Goal: Use online tool/utility: Utilize a website feature to perform a specific function

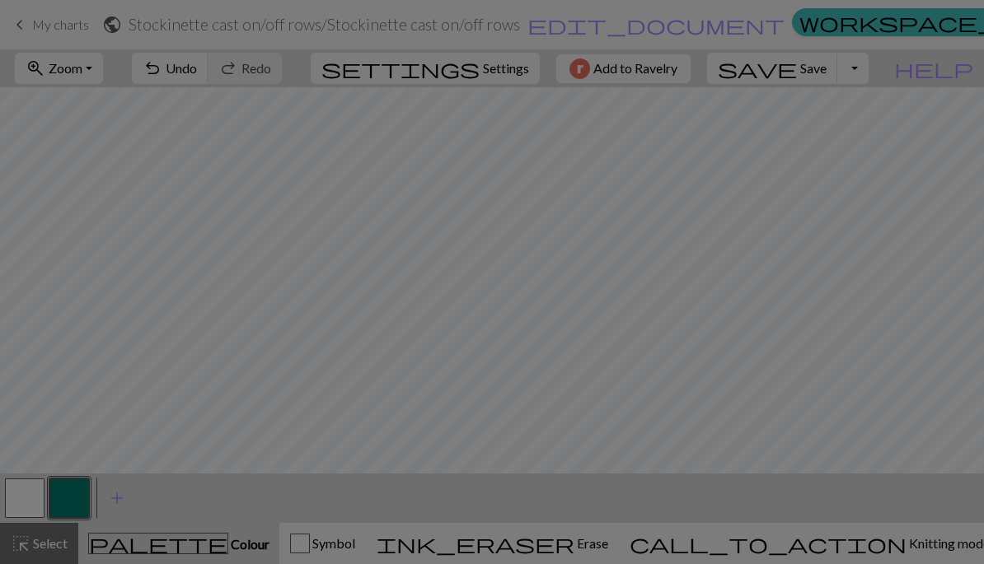
select select "flat"
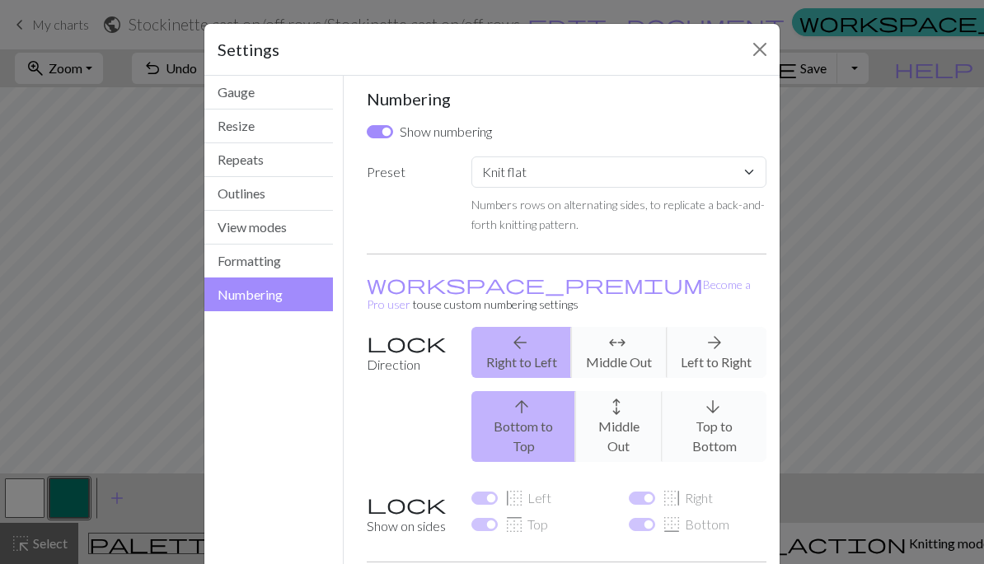
click at [311, 129] on button "Resize" at bounding box center [268, 127] width 129 height 34
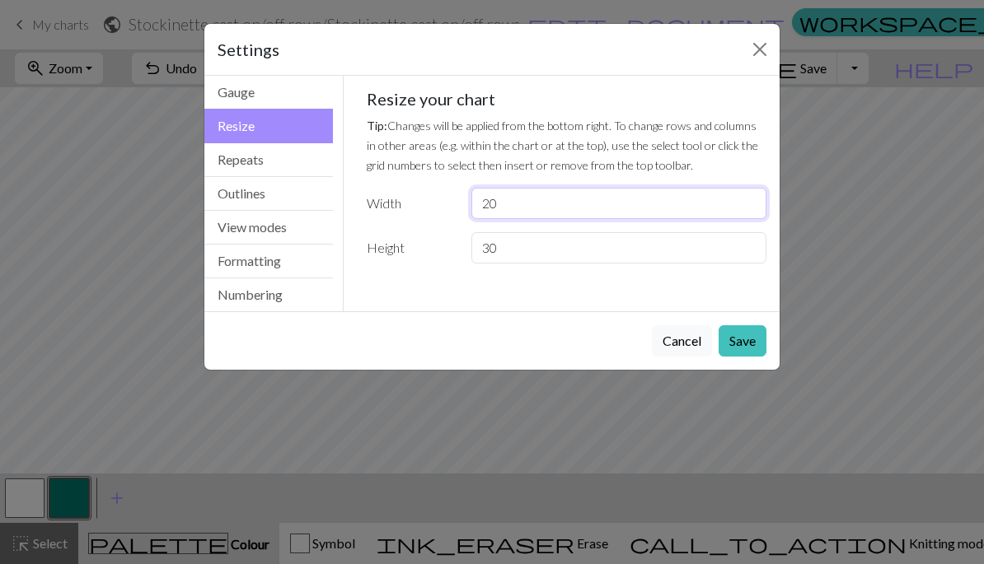
click at [604, 194] on input "20" at bounding box center [618, 203] width 295 height 31
type input "22"
click at [551, 260] on input "30" at bounding box center [618, 247] width 295 height 31
click at [742, 334] on button "Save" at bounding box center [742, 340] width 48 height 31
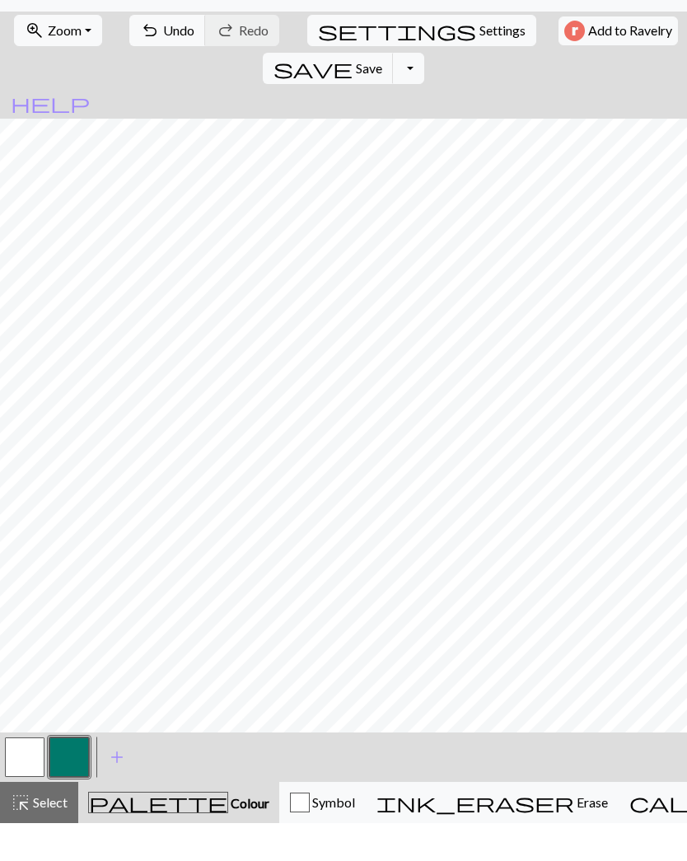
click at [140, 57] on span "undo" at bounding box center [150, 68] width 20 height 23
click at [129, 53] on button "undo Undo Undo" at bounding box center [167, 68] width 77 height 31
click at [124, 563] on span "add" at bounding box center [117, 794] width 20 height 23
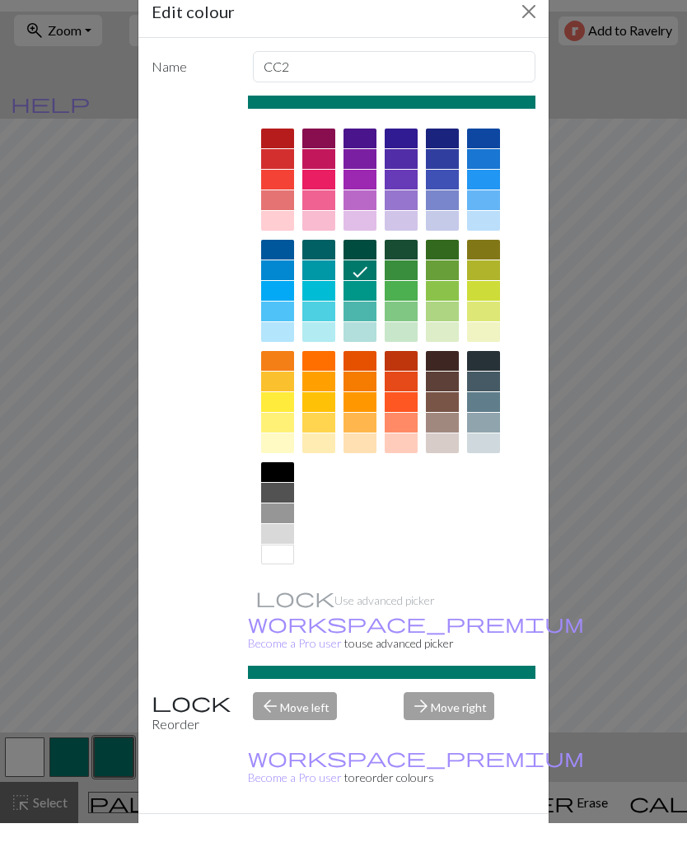
click at [508, 563] on div "Edit colour Name CC2 Use advanced picker workspace_premium Become a Pro user to…" at bounding box center [343, 430] width 687 height 861
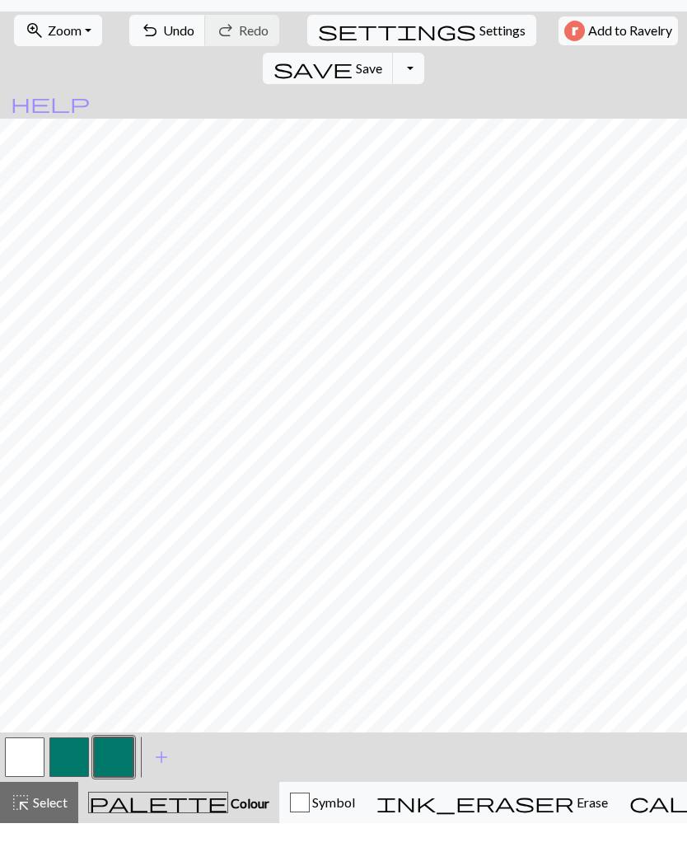
click at [325, 563] on span "Symbol" at bounding box center [332, 840] width 45 height 16
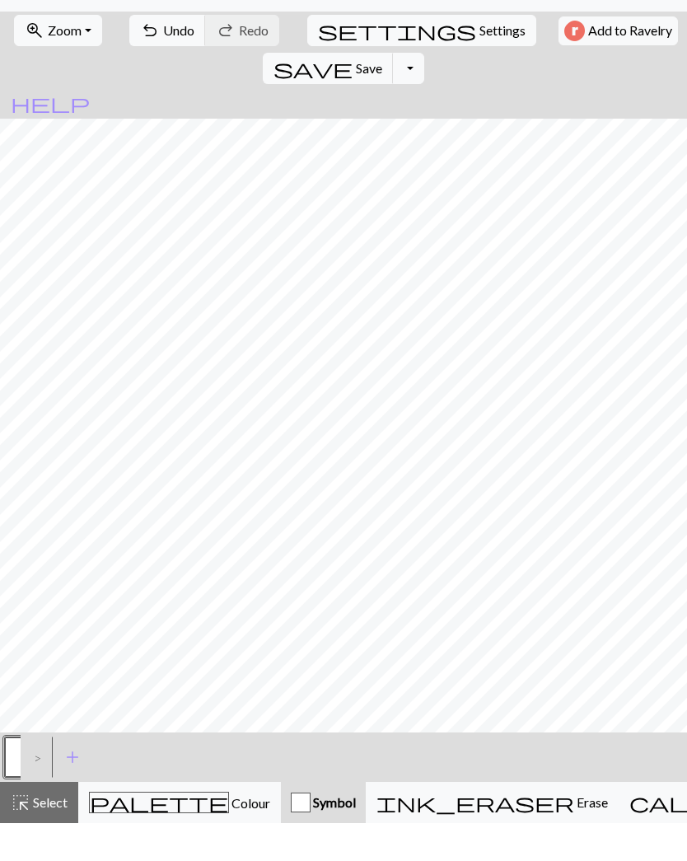
click at [81, 563] on span "add" at bounding box center [73, 794] width 20 height 23
click at [27, 563] on button "button" at bounding box center [25, 795] width 40 height 40
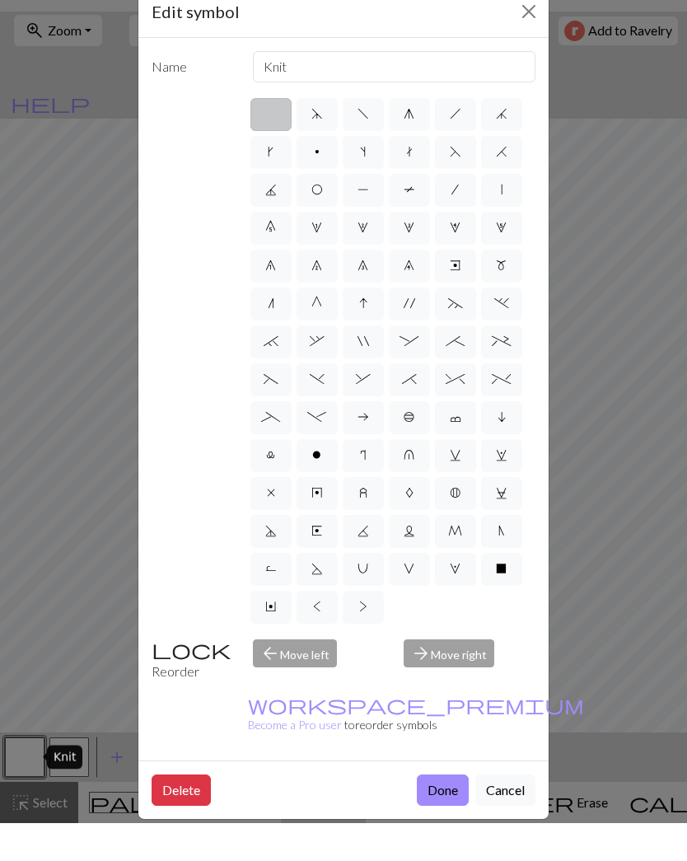
click at [327, 174] on label "p" at bounding box center [317, 190] width 41 height 33
click at [325, 180] on input "p" at bounding box center [320, 185] width 11 height 11
radio input "true"
type input "purl"
click at [322, 174] on label "p" at bounding box center [317, 190] width 41 height 33
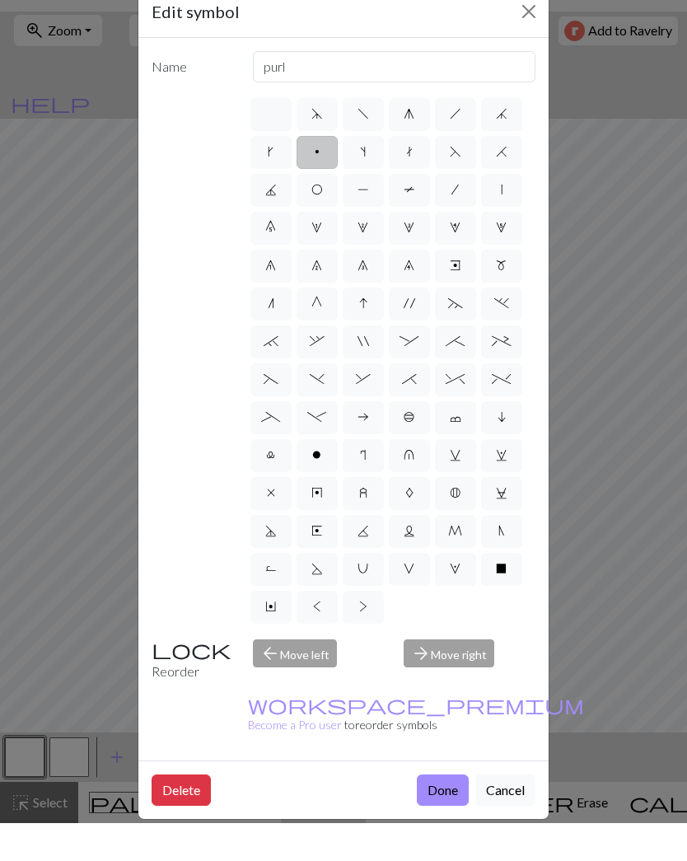
click at [322, 180] on input "p" at bounding box center [320, 185] width 11 height 11
click at [313, 174] on label "p" at bounding box center [317, 190] width 41 height 33
click at [315, 180] on input "p" at bounding box center [320, 185] width 11 height 11
click at [325, 174] on label "p" at bounding box center [317, 190] width 41 height 33
click at [325, 180] on input "p" at bounding box center [320, 185] width 11 height 11
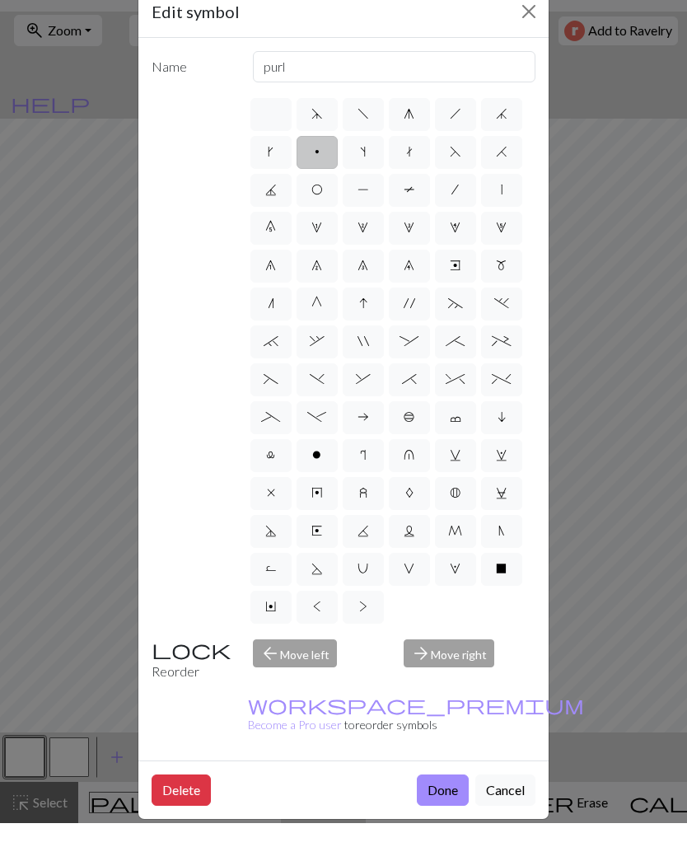
click at [362, 221] on span "P" at bounding box center [364, 227] width 12 height 13
click at [362, 217] on input "P" at bounding box center [363, 222] width 11 height 11
radio input "true"
click at [326, 174] on label "p" at bounding box center [317, 190] width 41 height 33
click at [325, 180] on input "p" at bounding box center [320, 185] width 11 height 11
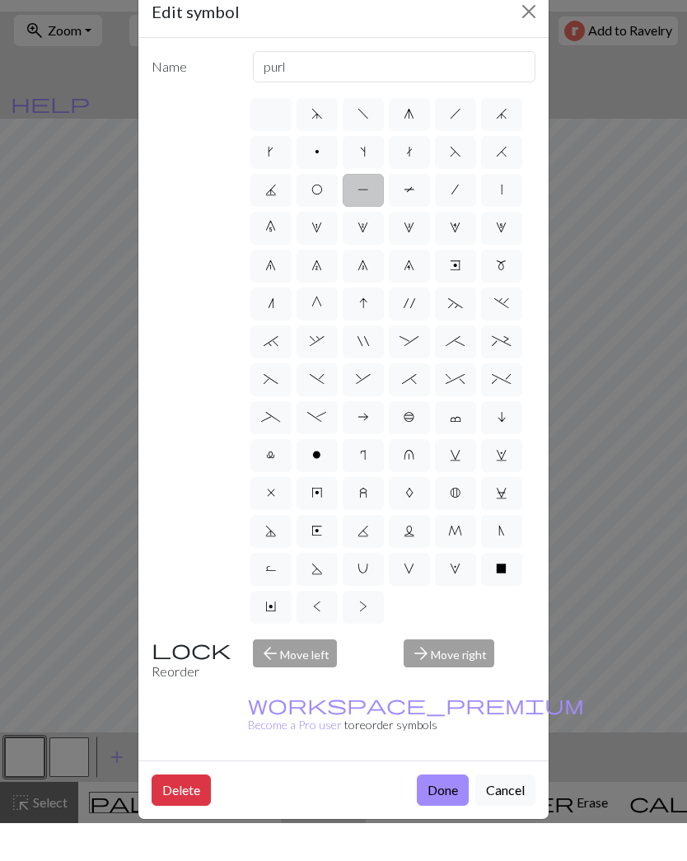
radio input "true"
click at [367, 174] on label "s" at bounding box center [363, 190] width 41 height 33
click at [367, 180] on input "s" at bounding box center [365, 185] width 11 height 11
radio input "true"
type input "increase one left leaning"
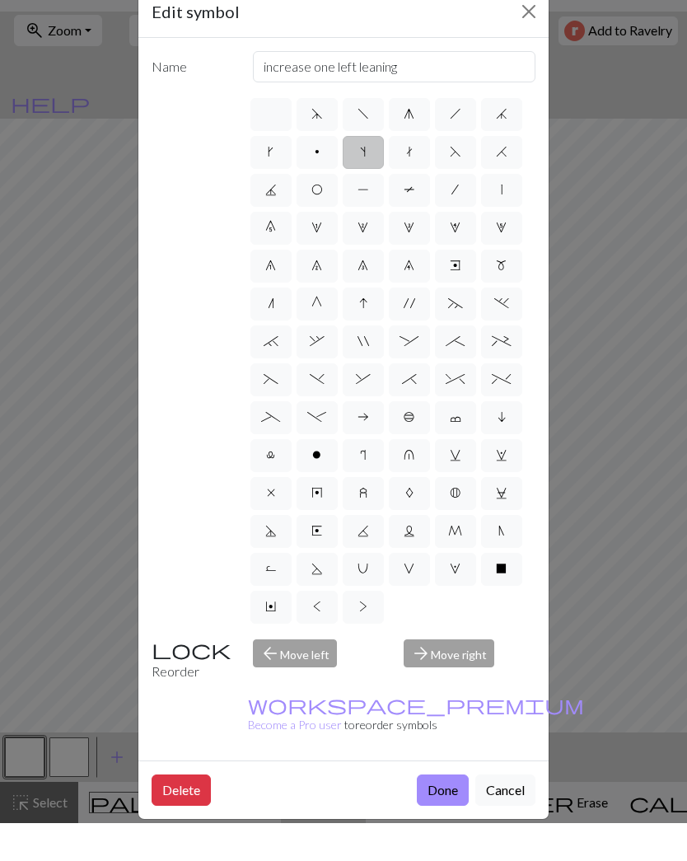
click at [418, 212] on label "T" at bounding box center [409, 228] width 41 height 33
click at [414, 217] on input "T" at bounding box center [409, 222] width 11 height 11
radio input "true"
type input "ptbl"
click at [414, 221] on span "T" at bounding box center [410, 227] width 12 height 13
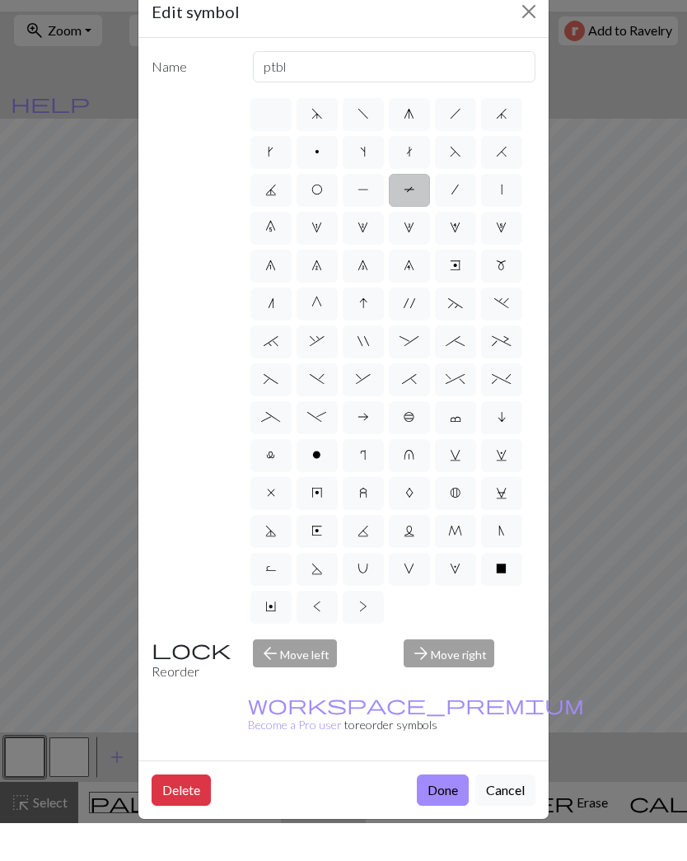
click at [414, 217] on input "T" at bounding box center [409, 222] width 11 height 11
click at [408, 174] on label "t" at bounding box center [409, 190] width 41 height 33
click at [408, 180] on input "t" at bounding box center [411, 185] width 11 height 11
radio input "true"
type input "ktbl"
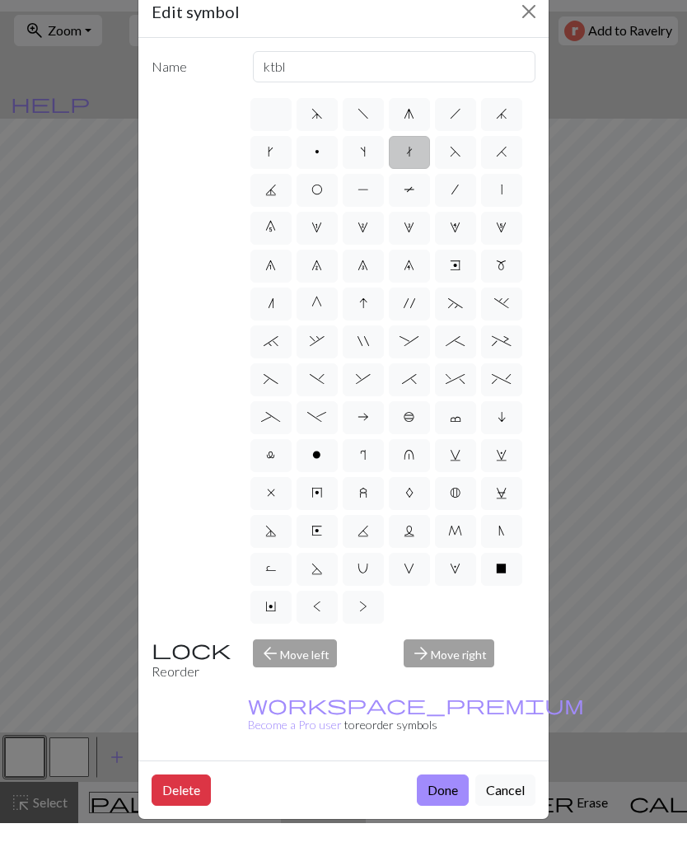
click at [325, 174] on label "p" at bounding box center [317, 190] width 41 height 33
click at [325, 180] on input "p" at bounding box center [320, 185] width 11 height 11
radio input "true"
type input "purl"
click at [330, 174] on label "p" at bounding box center [317, 190] width 41 height 33
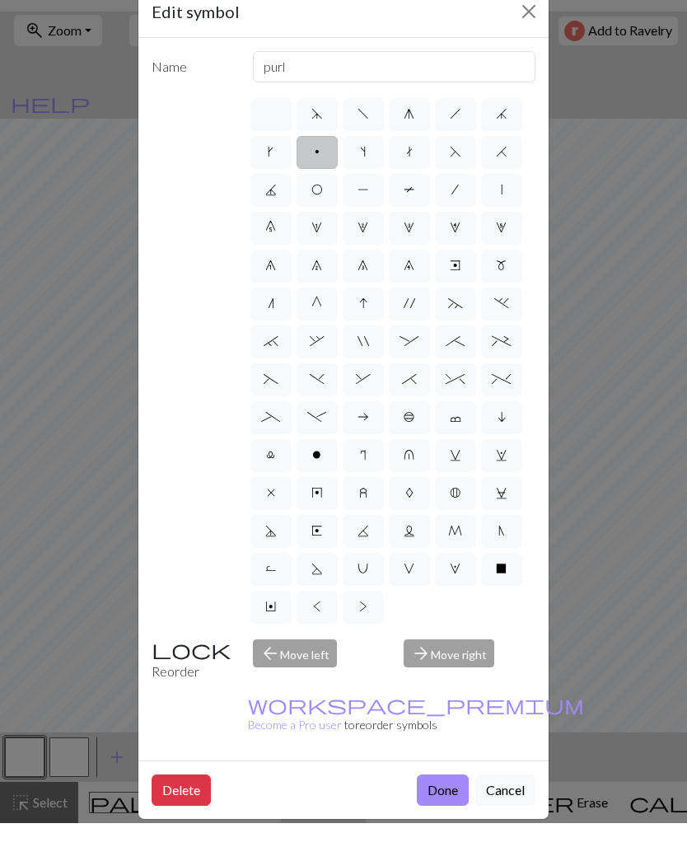
click at [325, 180] on input "p" at bounding box center [320, 185] width 11 height 11
click at [319, 174] on label "p" at bounding box center [317, 190] width 41 height 33
click at [319, 180] on input "p" at bounding box center [320, 185] width 11 height 11
click at [325, 174] on label "p" at bounding box center [317, 190] width 41 height 33
click at [325, 180] on input "p" at bounding box center [320, 185] width 11 height 11
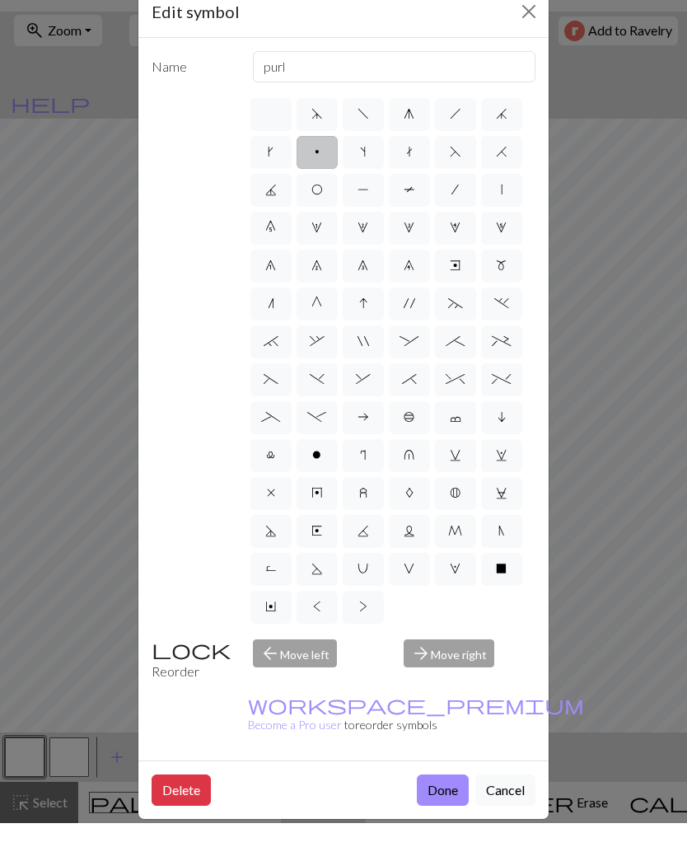
click at [328, 174] on label "p" at bounding box center [317, 190] width 41 height 33
click at [325, 180] on input "p" at bounding box center [320, 185] width 11 height 11
click at [456, 515] on label "B" at bounding box center [455, 531] width 41 height 33
click at [456, 521] on input "B" at bounding box center [455, 526] width 11 height 11
radio input "true"
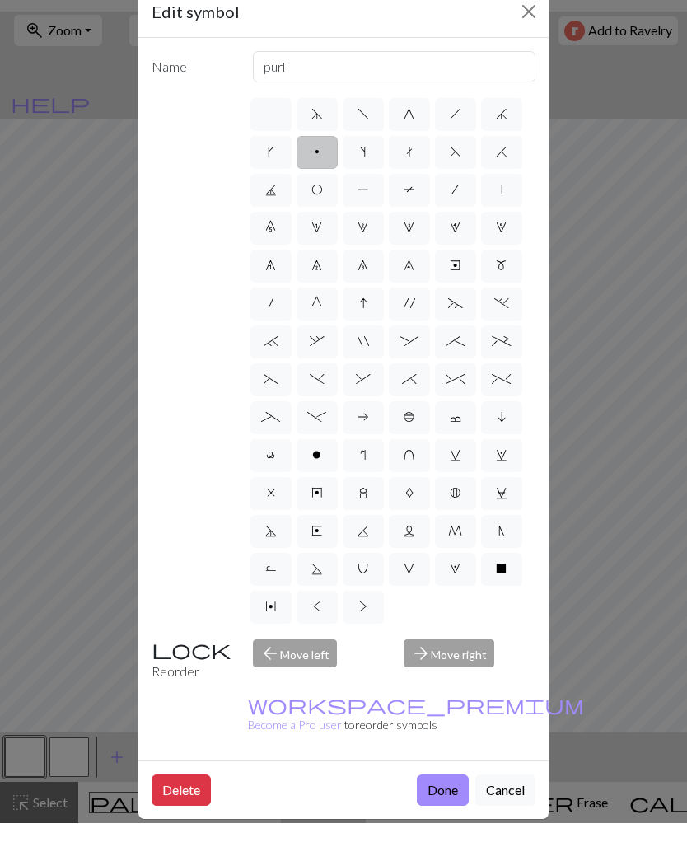
type input "Bobble"
click at [448, 334] on span "~" at bounding box center [455, 340] width 15 height 13
click at [448, 331] on input "~" at bounding box center [453, 336] width 11 height 11
radio input "true"
type input "3+ stitch left twist"
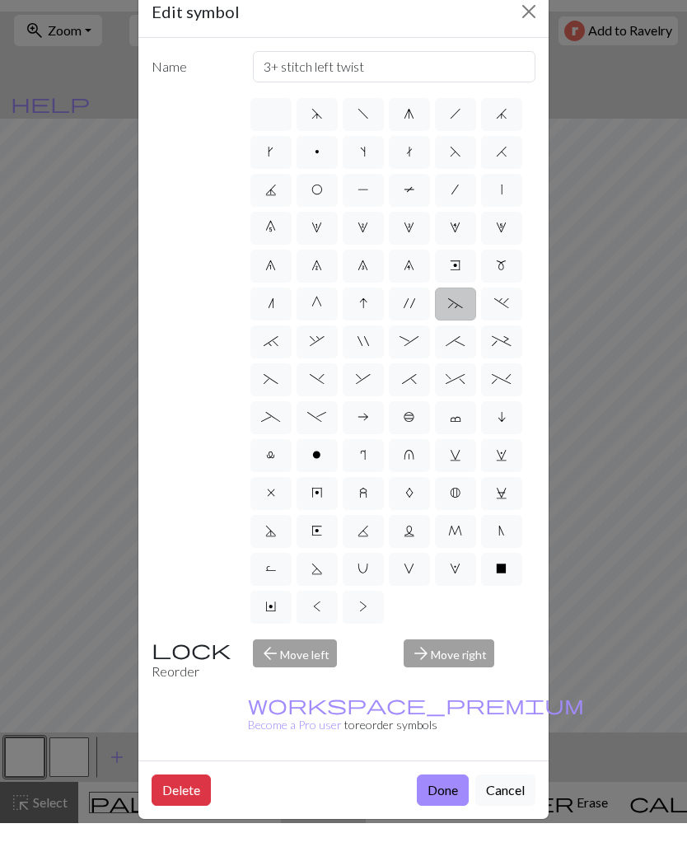
click at [451, 174] on label "F" at bounding box center [455, 190] width 41 height 33
click at [451, 180] on input "F" at bounding box center [455, 185] width 11 height 11
radio input "true"
type input "ssk"
click at [380, 174] on label "s" at bounding box center [363, 190] width 41 height 33
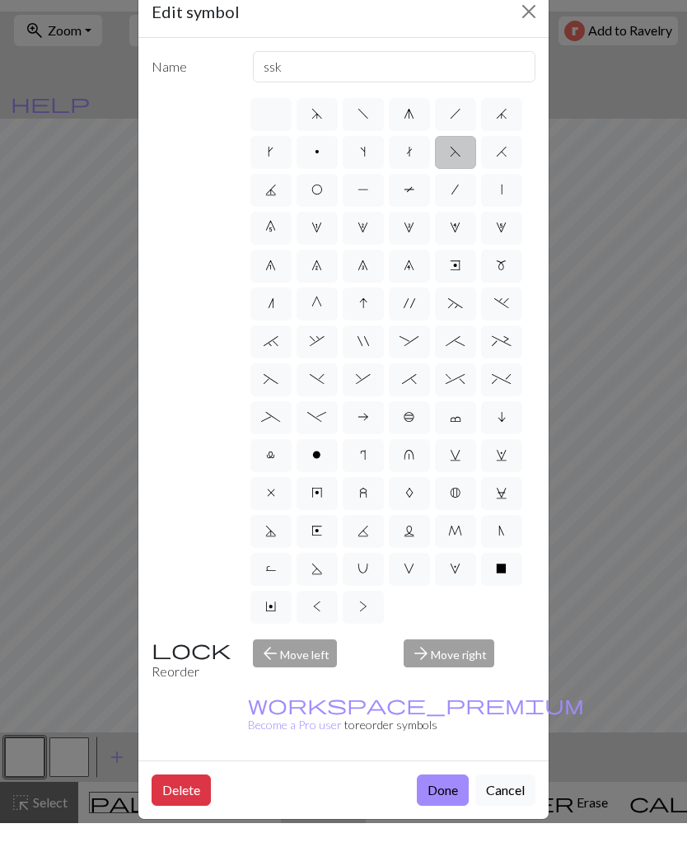
click at [371, 180] on input "s" at bounding box center [365, 185] width 11 height 11
radio input "true"
type input "increase one left leaning"
click at [372, 174] on label "s" at bounding box center [363, 190] width 41 height 33
click at [371, 180] on input "s" at bounding box center [365, 185] width 11 height 11
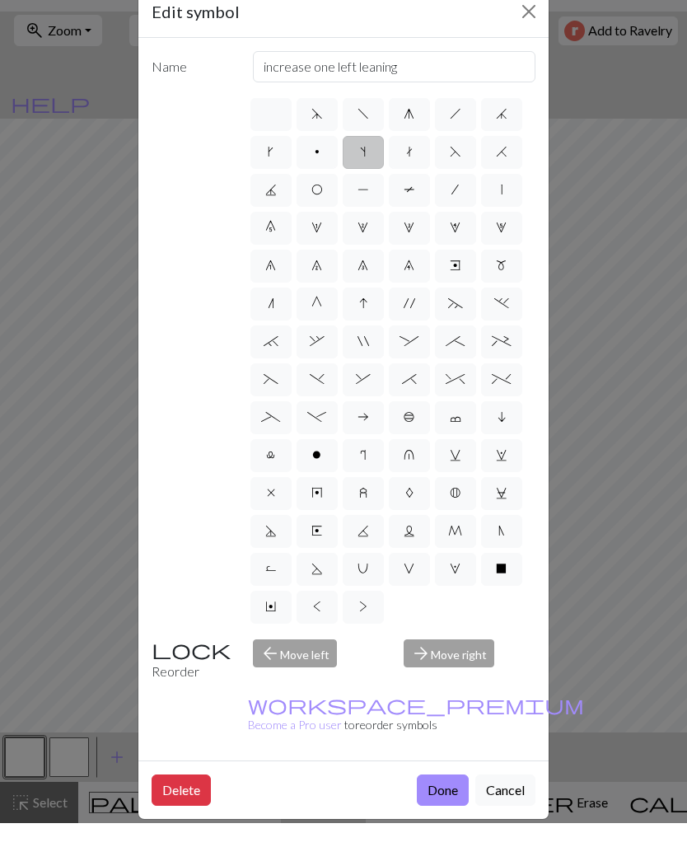
click at [360, 183] on span "s" at bounding box center [363, 189] width 6 height 13
click at [360, 180] on input "s" at bounding box center [365, 185] width 11 height 11
click at [279, 212] on label "J" at bounding box center [270, 228] width 41 height 33
click at [276, 217] on input "J" at bounding box center [270, 222] width 11 height 11
radio input "true"
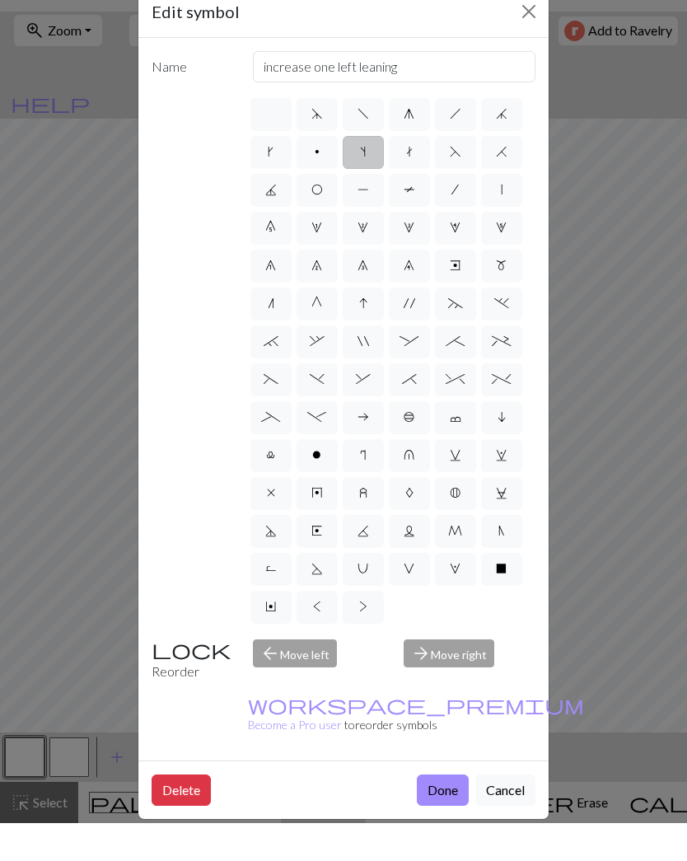
type input "p3tog"
click at [319, 250] on label "1" at bounding box center [317, 266] width 41 height 33
click at [319, 255] on input "1" at bounding box center [316, 260] width 11 height 11
radio input "true"
type input "increase 1"
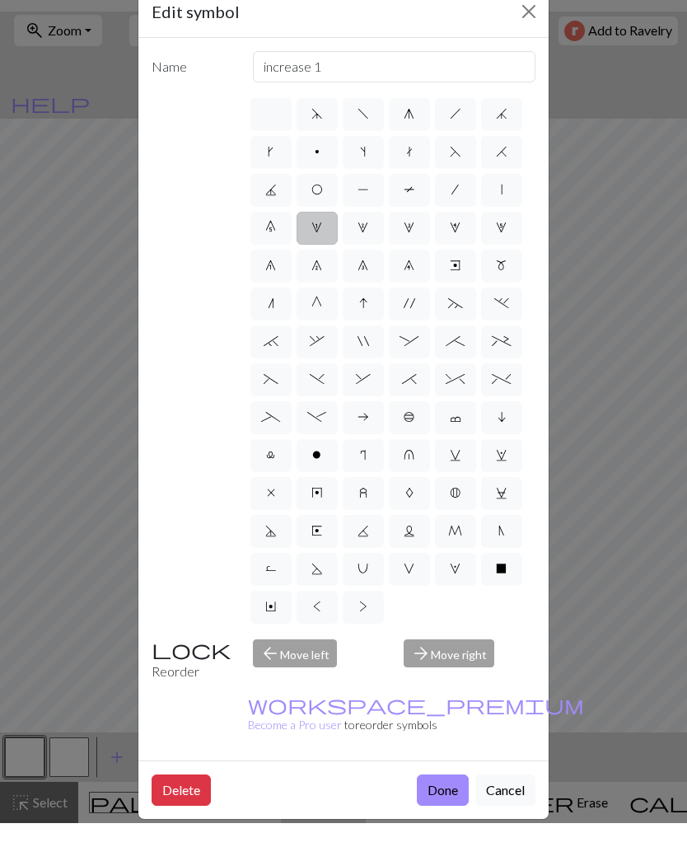
click at [291, 363] on label "`" at bounding box center [270, 379] width 41 height 33
click at [274, 369] on input "`" at bounding box center [269, 374] width 11 height 11
radio input "true"
type input "3+ stitch right twist"
click at [373, 563] on div "arrow_back Move left" at bounding box center [319, 698] width 152 height 42
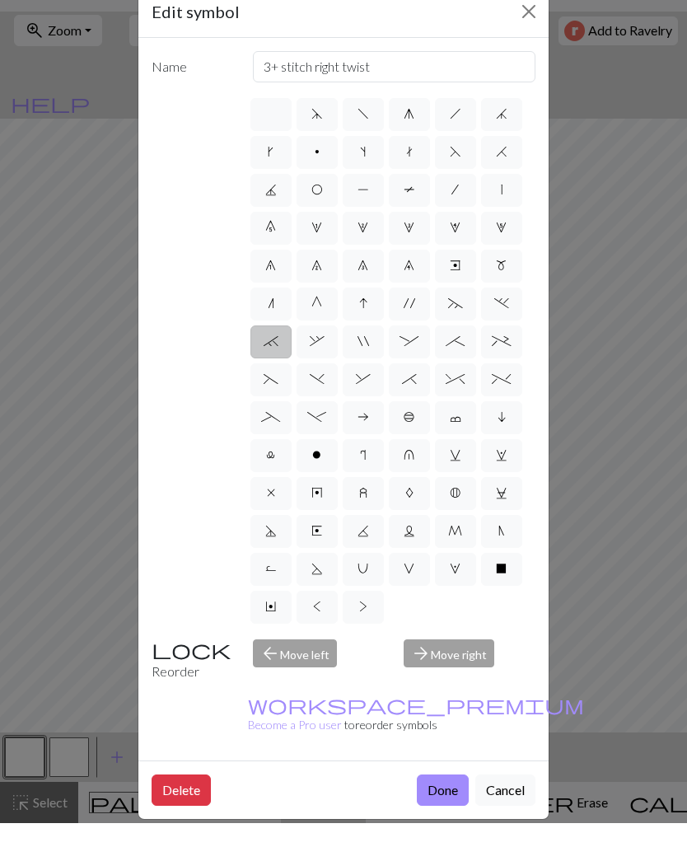
click at [357, 563] on div "Name 3+ stitch right twist d f g h j k p s t F H J O P T / | 0 1 2 3 4 5 6 7 8 …" at bounding box center [343, 437] width 410 height 722
click at [319, 563] on div "arrow_back Move left" at bounding box center [319, 698] width 152 height 42
click at [373, 563] on label ">" at bounding box center [363, 645] width 41 height 33
click at [370, 563] on input ">" at bounding box center [364, 639] width 11 height 11
radio input "true"
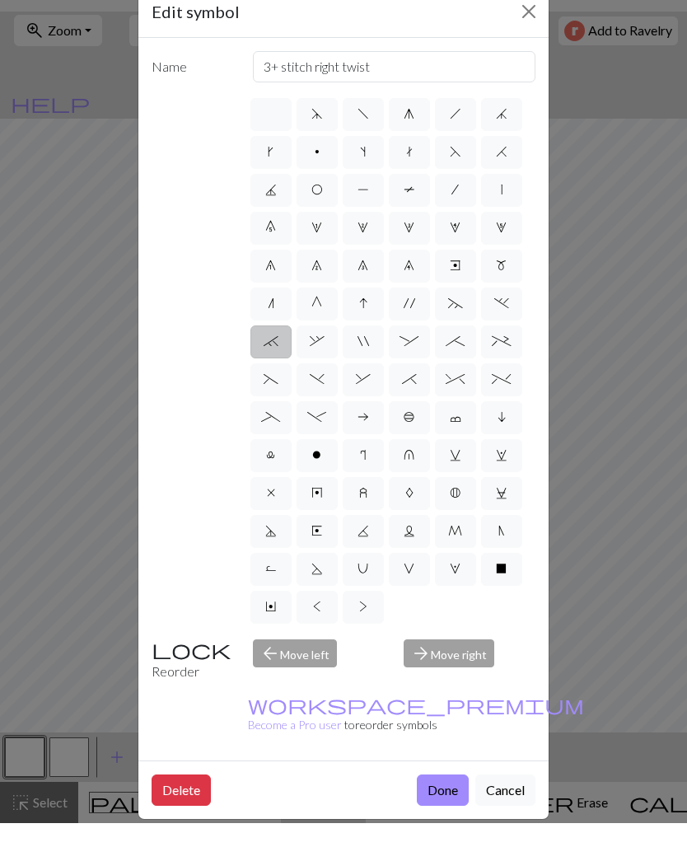
type input "twisted purl"
click at [404, 563] on div "d f g h j k p s t F H J O P T / | 0 1 2 3 4 5 6 7 8 9 e m n G I ' ~ . ` , " : ;…" at bounding box center [392, 398] width 288 height 531
click at [399, 563] on div "d f g h j k p s t F H J O P T / | 0 1 2 3 4 5 6 7 8 9 e m n G I ' ~ . ` , " : ;…" at bounding box center [392, 398] width 288 height 531
click at [421, 563] on div "d f g h j k p s t F H J O P T / | 0 1 2 3 4 5 6 7 8 9 e m n G I ' ~ . ` , " : ;…" at bounding box center [392, 398] width 288 height 531
click at [420, 563] on div "d f g h j k p s t F H J O P T / | 0 1 2 3 4 5 6 7 8 9 e m n G I ' ~ . ` , " : ;…" at bounding box center [392, 398] width 288 height 531
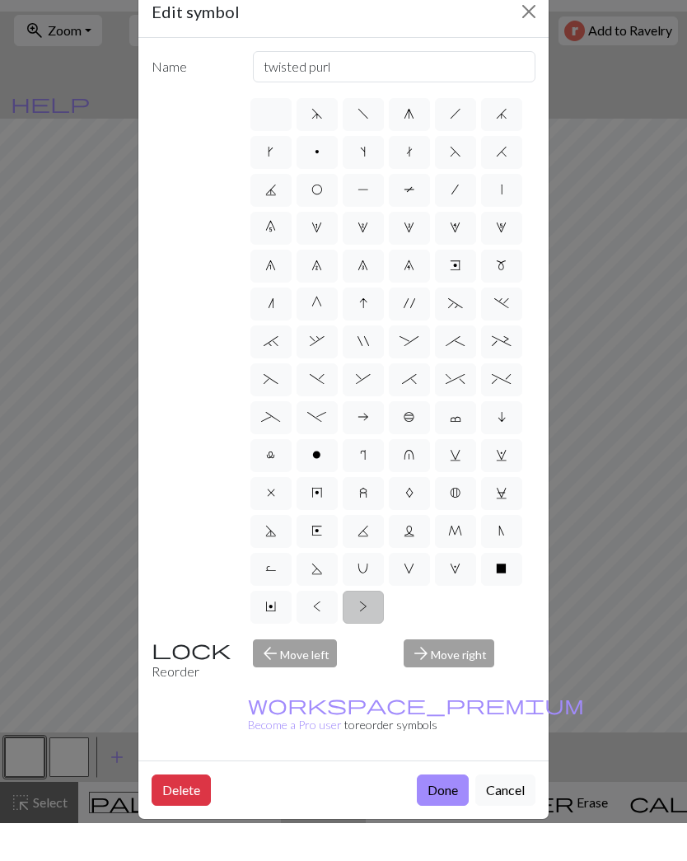
click at [414, 563] on div "d f g h j k p s t F H J O P T / | 0 1 2 3 4 5 6 7 8 9 e m n G I ' ~ . ` , " : ;…" at bounding box center [392, 398] width 288 height 531
click at [420, 477] on label "u" at bounding box center [409, 493] width 41 height 33
click at [414, 483] on input "u" at bounding box center [409, 488] width 11 height 11
radio input "true"
type input "k1 in row below"
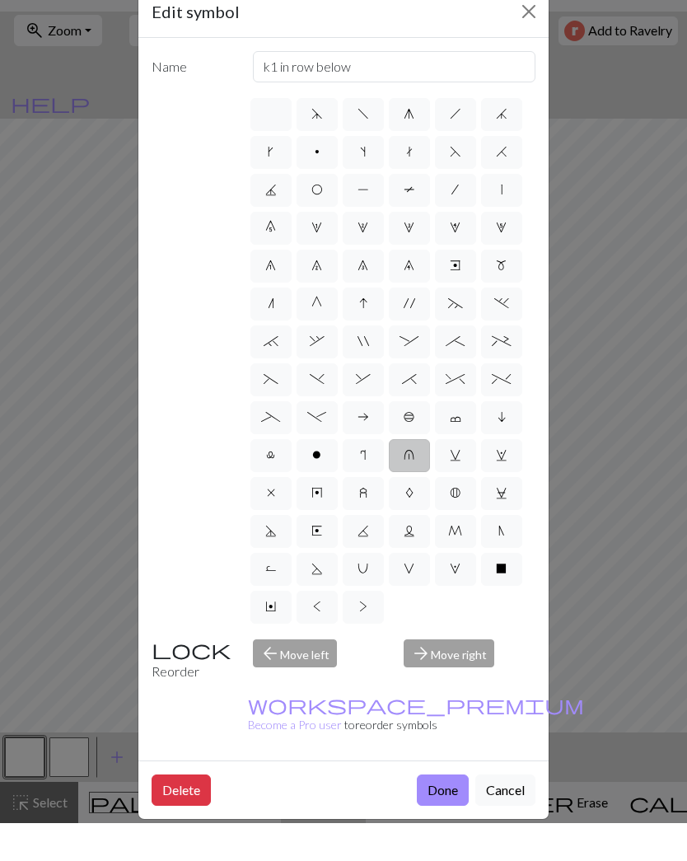
click at [460, 563] on div "d f g h j k p s t F H J O P T / | 0 1 2 3 4 5 6 7 8 9 e m n G I ' ~ . ` , " : ;…" at bounding box center [392, 398] width 288 height 531
click at [463, 563] on div "d f g h j k p s t F H J O P T / | 0 1 2 3 4 5 6 7 8 9 e m n G I ' ~ . ` , " : ;…" at bounding box center [392, 398] width 288 height 531
click at [455, 563] on div "d f g h j k p s t F H J O P T / | 0 1 2 3 4 5 6 7 8 9 e m n G I ' ~ . ` , " : ;…" at bounding box center [392, 398] width 288 height 531
click at [460, 563] on div "d f g h j k p s t F H J O P T / | 0 1 2 3 4 5 6 7 8 9 e m n G I ' ~ . ` , " : ;…" at bounding box center [392, 398] width 288 height 531
click at [325, 212] on label "O" at bounding box center [317, 228] width 41 height 33
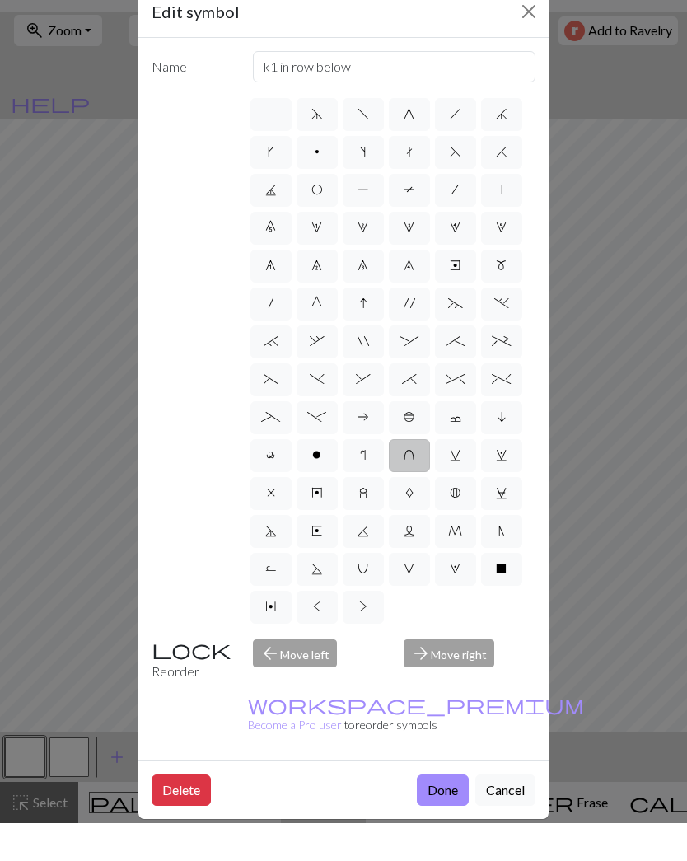
click at [322, 217] on input "O" at bounding box center [316, 222] width 11 height 11
radio input "true"
type input "yo"
click at [320, 221] on span "O" at bounding box center [317, 227] width 12 height 13
click at [320, 217] on input "O" at bounding box center [316, 222] width 11 height 11
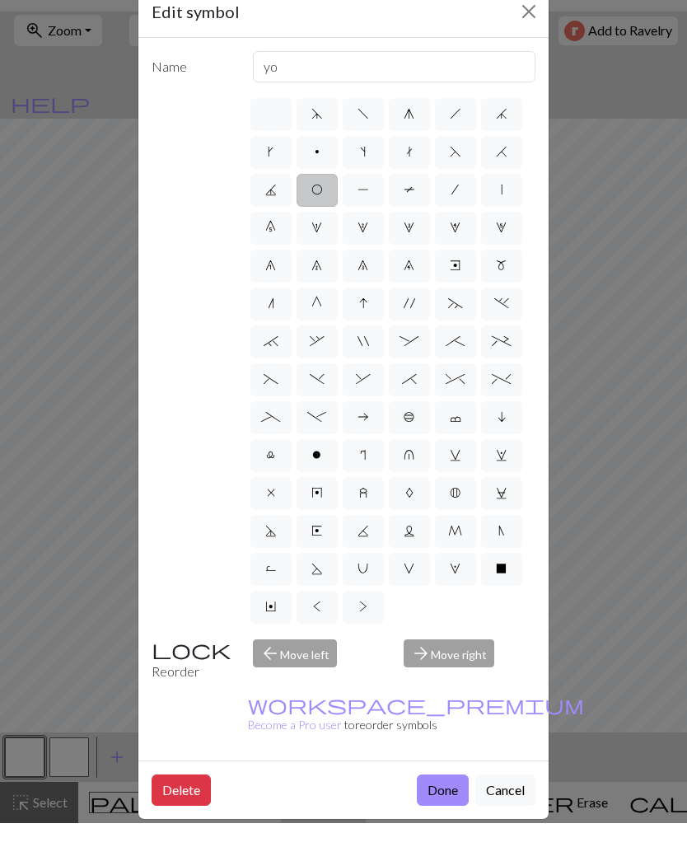
click at [321, 221] on span "O" at bounding box center [317, 227] width 12 height 13
click at [321, 217] on input "O" at bounding box center [316, 222] width 11 height 11
click at [330, 212] on label "O" at bounding box center [317, 228] width 41 height 33
click at [322, 217] on input "O" at bounding box center [316, 222] width 11 height 11
click at [329, 212] on label "O" at bounding box center [317, 228] width 41 height 33
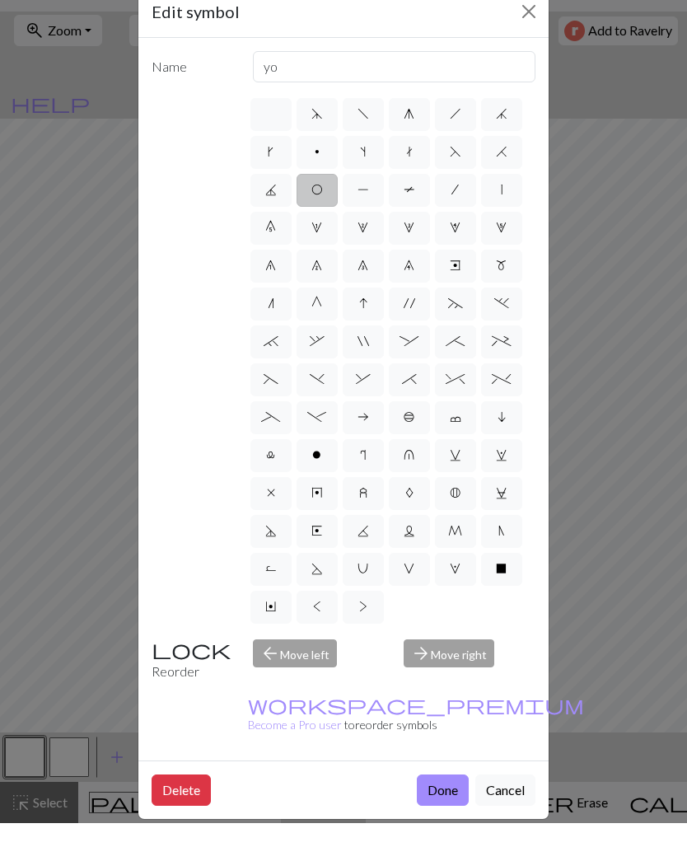
click at [322, 217] on input "O" at bounding box center [316, 222] width 11 height 11
click at [340, 180] on div "d f g h j k p s t F H J O P T / | 0 1 2 3 4 5 6 7 8 9 e m n G I ' ~ . ` , " : ;…" at bounding box center [392, 398] width 288 height 531
click at [522, 89] on input "yo" at bounding box center [394, 104] width 283 height 31
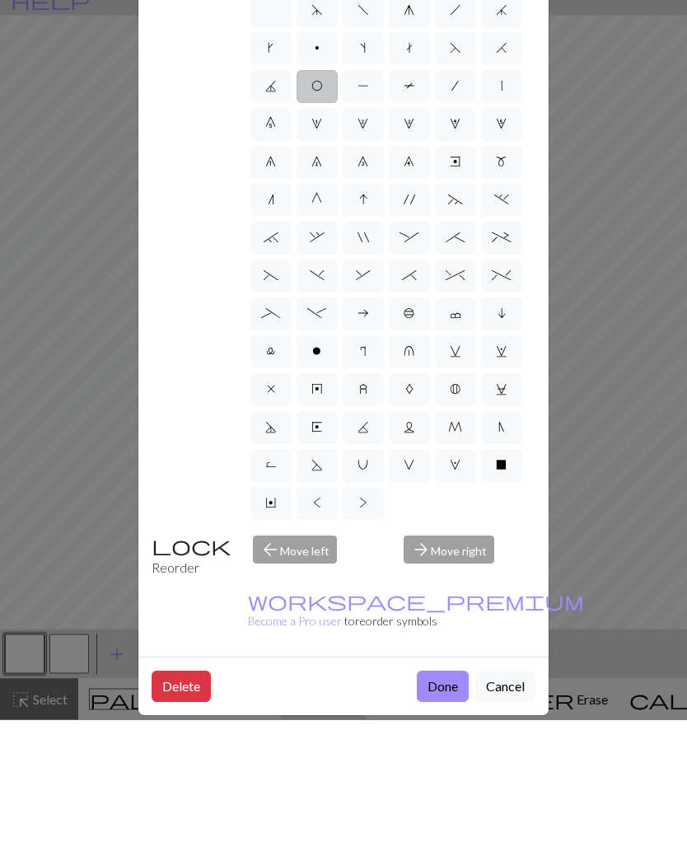
click at [533, 0] on html "This website uses cookies to ensure you get the best experience on our website.…" at bounding box center [343, 430] width 687 height 861
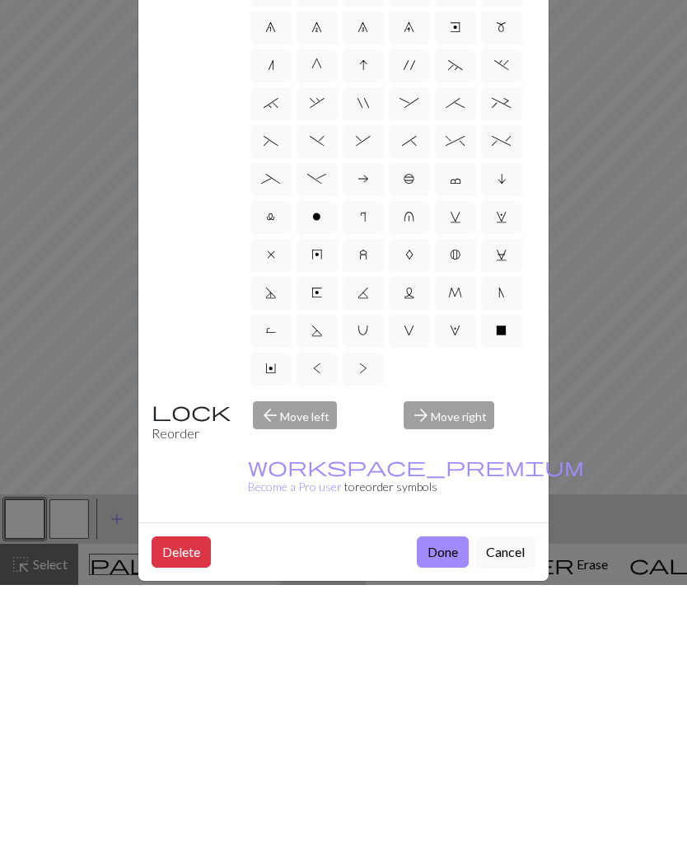
click at [336, 212] on label "O" at bounding box center [317, 228] width 41 height 33
click at [322, 217] on input "O" at bounding box center [316, 222] width 11 height 11
click at [325, 212] on label "O" at bounding box center [317, 228] width 41 height 33
click at [322, 217] on input "O" at bounding box center [316, 222] width 11 height 11
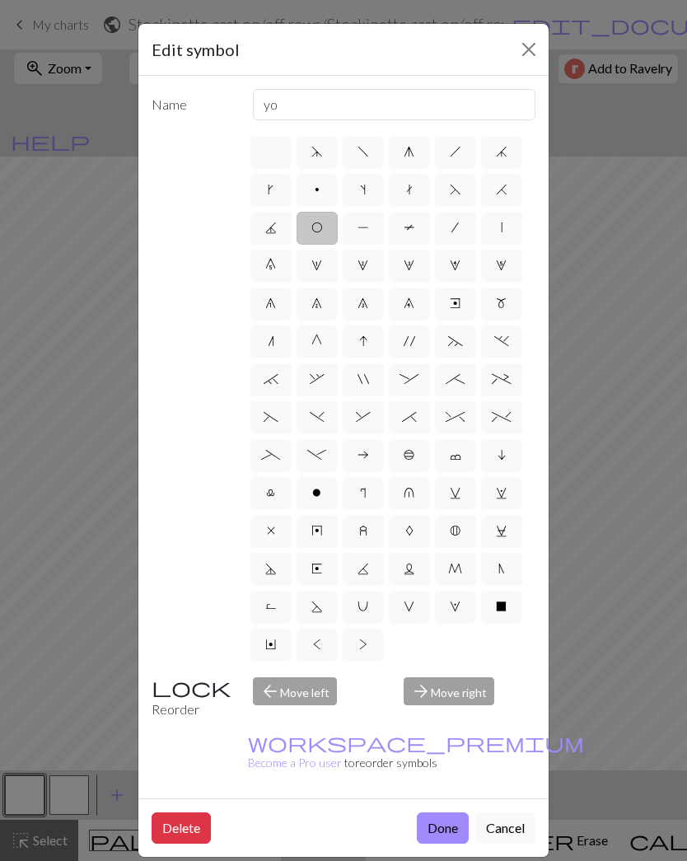
click at [332, 196] on label "p" at bounding box center [317, 190] width 41 height 33
click at [325, 190] on input "p" at bounding box center [320, 185] width 11 height 11
radio input "true"
type input "purl"
click at [452, 563] on button "Done" at bounding box center [443, 827] width 52 height 31
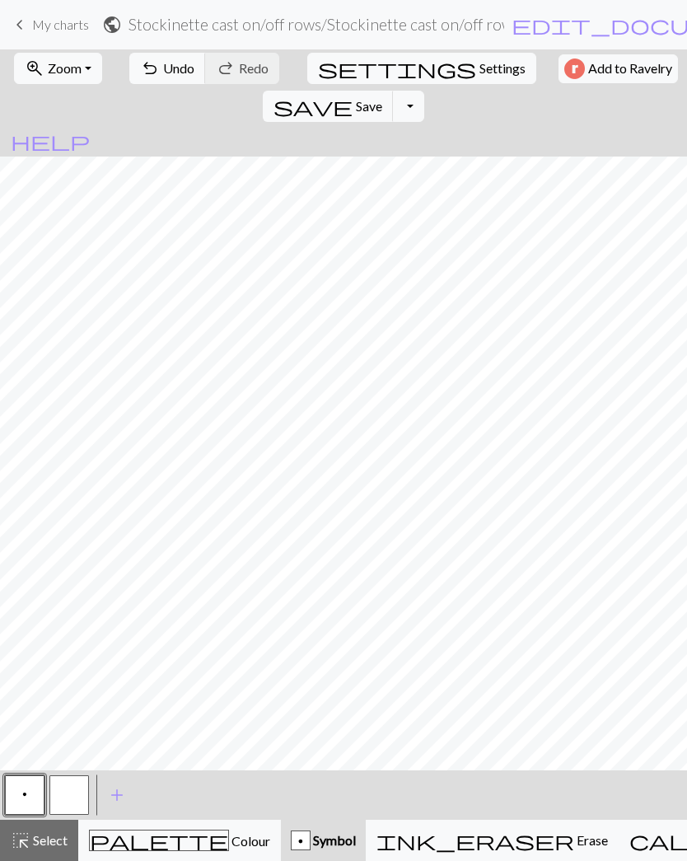
click at [574, 563] on span "Erase" at bounding box center [591, 840] width 34 height 16
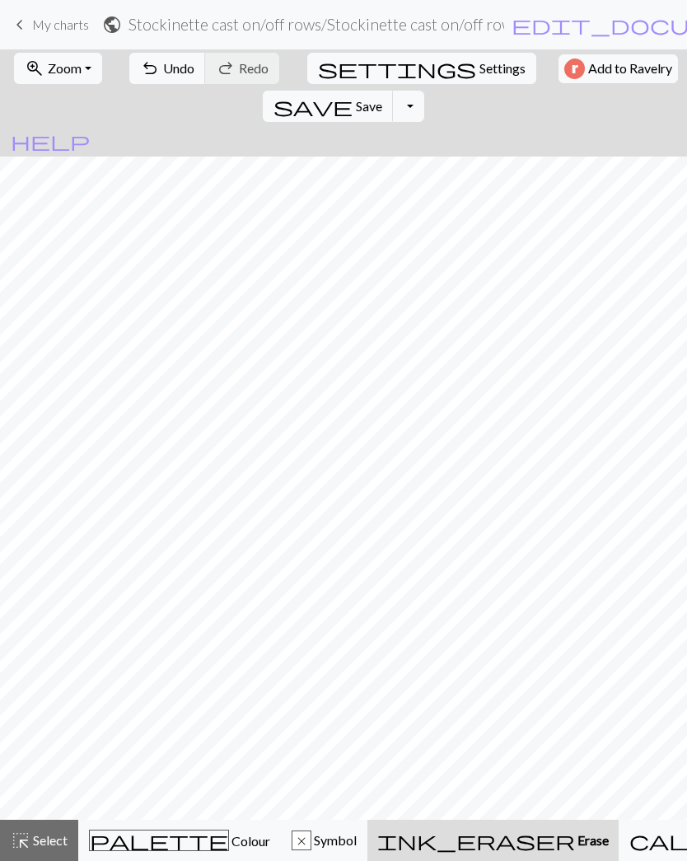
click at [138, 55] on button "undo Undo Undo" at bounding box center [167, 68] width 77 height 31
click at [137, 55] on button "undo Undo Undo" at bounding box center [167, 68] width 77 height 31
click at [320, 563] on span "Symbol" at bounding box center [333, 840] width 45 height 16
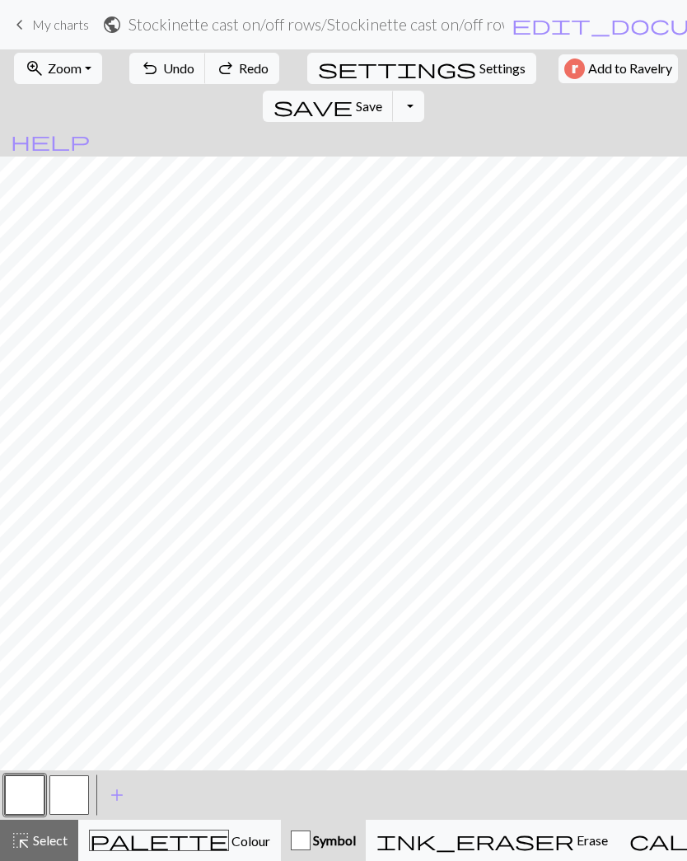
click at [35, 563] on button "button" at bounding box center [25, 795] width 40 height 40
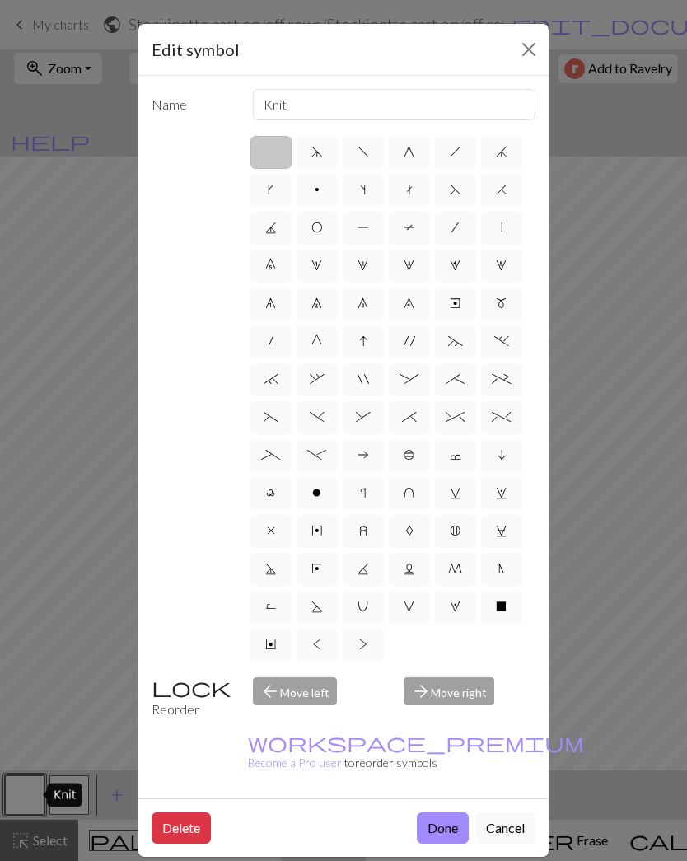
click at [318, 504] on label "o" at bounding box center [317, 493] width 41 height 33
click at [318, 493] on input "o" at bounding box center [317, 488] width 11 height 11
radio input "true"
type input "purl"
click at [451, 563] on button "Done" at bounding box center [443, 827] width 52 height 31
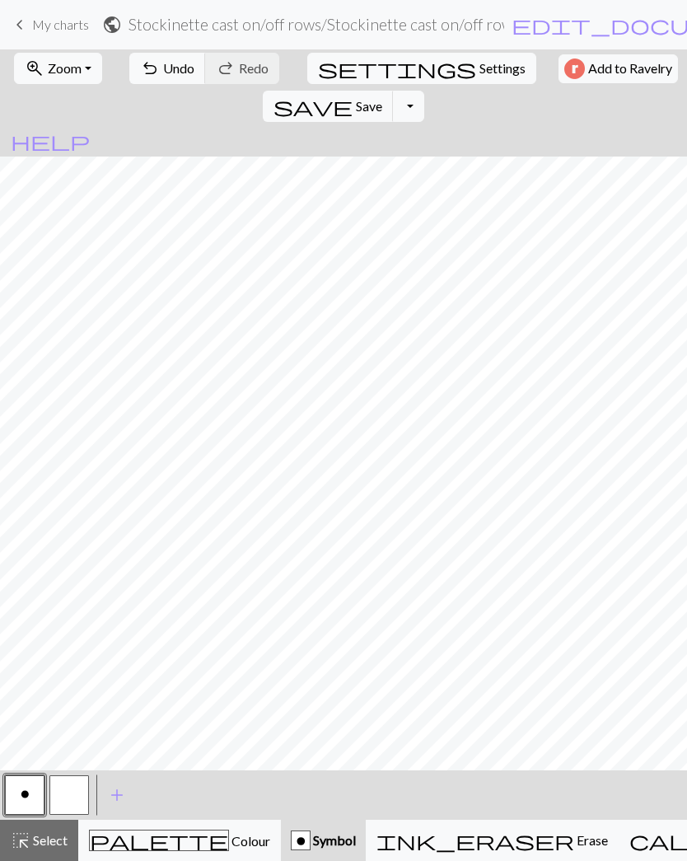
click at [168, 70] on span "Undo" at bounding box center [178, 68] width 31 height 16
click at [87, 563] on button "button" at bounding box center [69, 795] width 40 height 40
click at [127, 563] on button "add Add a symbol" at bounding box center [116, 794] width 41 height 41
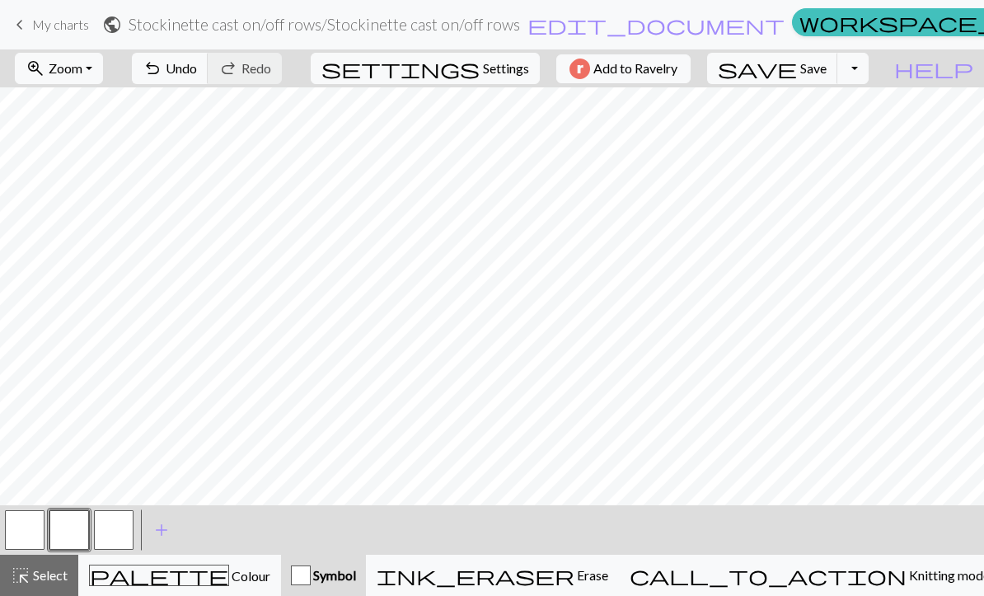
click at [119, 536] on button "button" at bounding box center [114, 530] width 40 height 40
click at [79, 533] on button "button" at bounding box center [69, 530] width 40 height 40
click at [33, 537] on button "button" at bounding box center [25, 530] width 40 height 40
click at [39, 529] on button "button" at bounding box center [25, 530] width 40 height 40
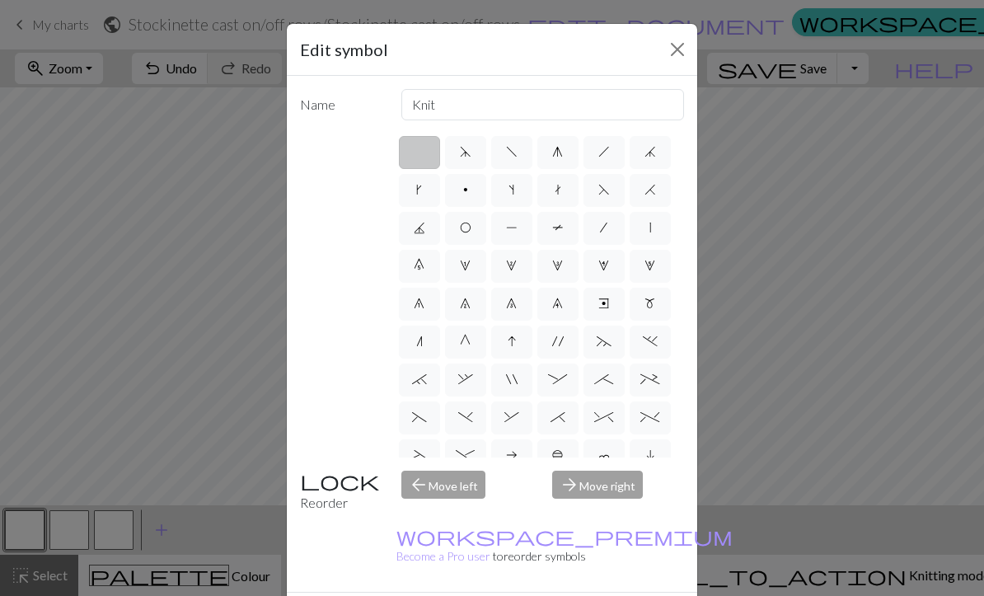
click at [473, 193] on label "p" at bounding box center [465, 190] width 41 height 33
click at [473, 190] on input "p" at bounding box center [468, 185] width 11 height 11
radio input "true"
type input "purl"
